Goal: Task Accomplishment & Management: Use online tool/utility

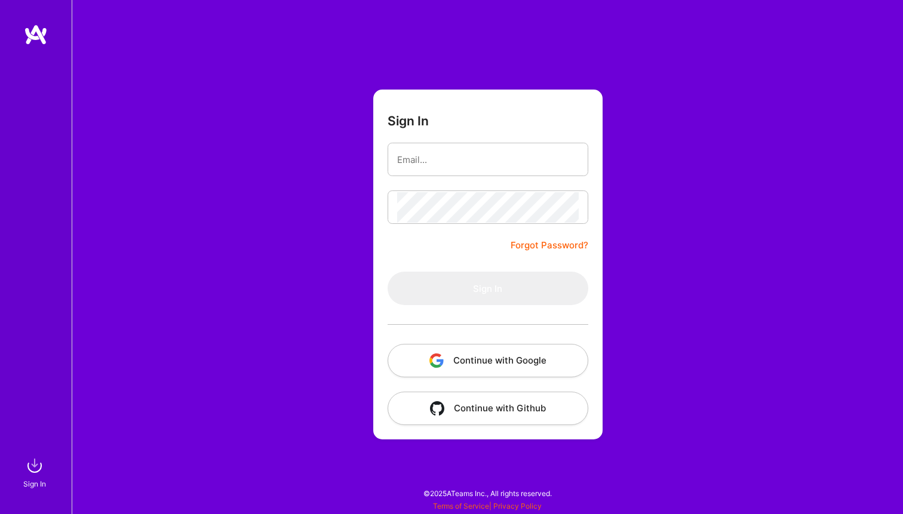
click at [467, 356] on button "Continue with Google" at bounding box center [488, 360] width 201 height 33
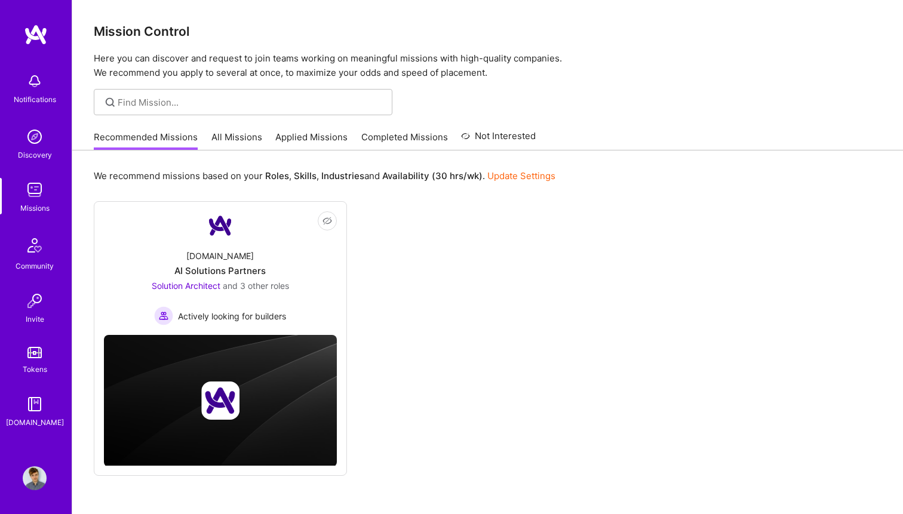
click at [227, 131] on link "All Missions" at bounding box center [236, 141] width 51 height 20
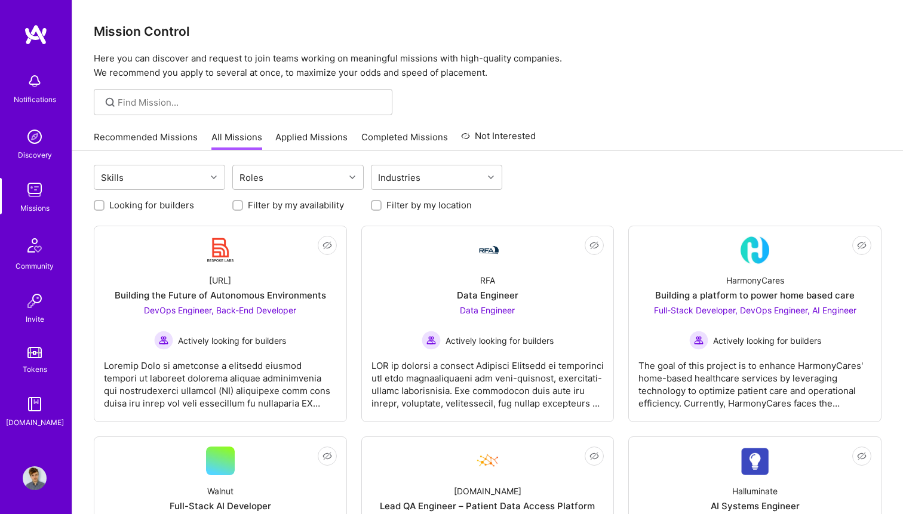
click at [155, 204] on label "Looking for builders" at bounding box center [151, 205] width 85 height 13
click at [105, 204] on input "Looking for builders" at bounding box center [100, 206] width 8 height 8
checkbox input "true"
click at [315, 208] on label "Filter by my availability" at bounding box center [296, 205] width 96 height 13
click at [243, 208] on input "Filter by my availability" at bounding box center [239, 206] width 8 height 8
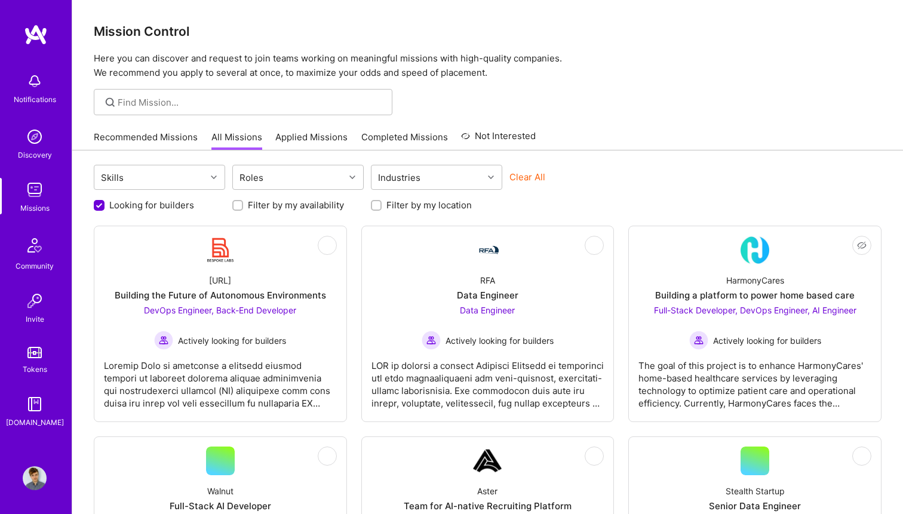
checkbox input "true"
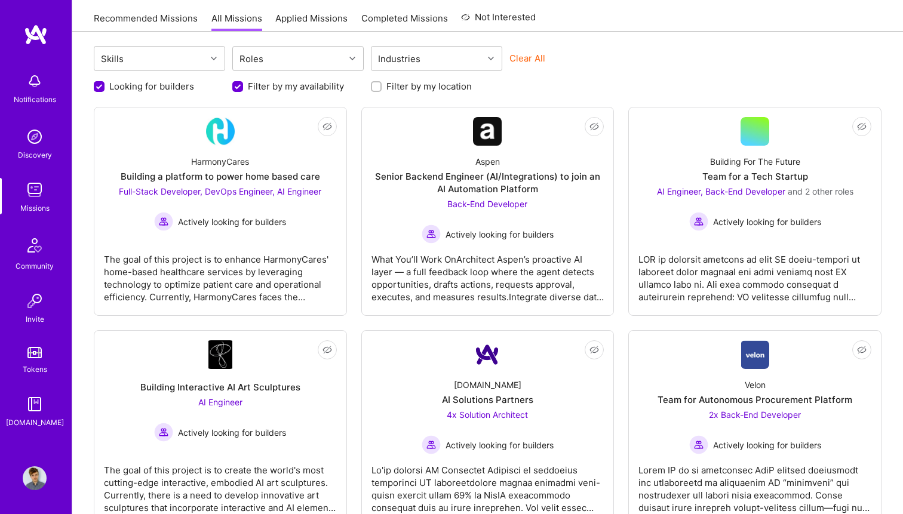
scroll to position [118, 0]
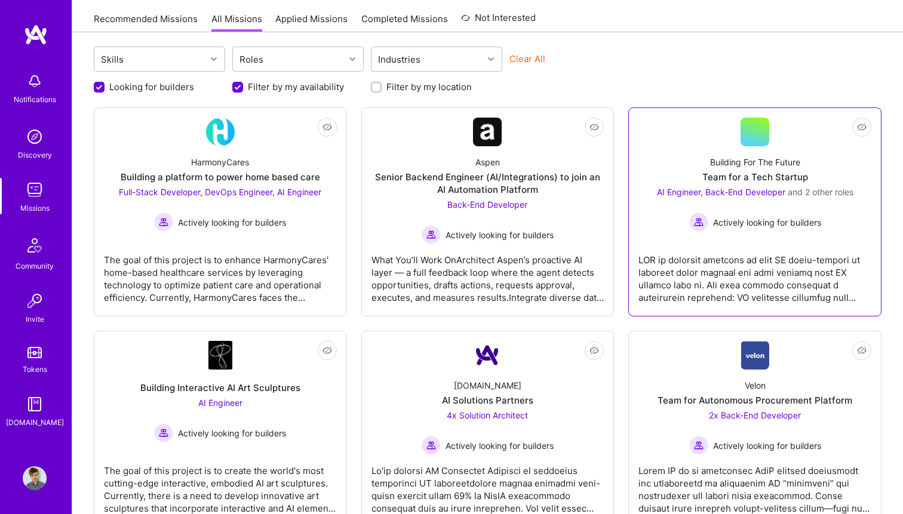
click at [742, 176] on div "Team for a Tech Startup" at bounding box center [755, 177] width 106 height 13
